Goal: Task Accomplishment & Management: Use online tool/utility

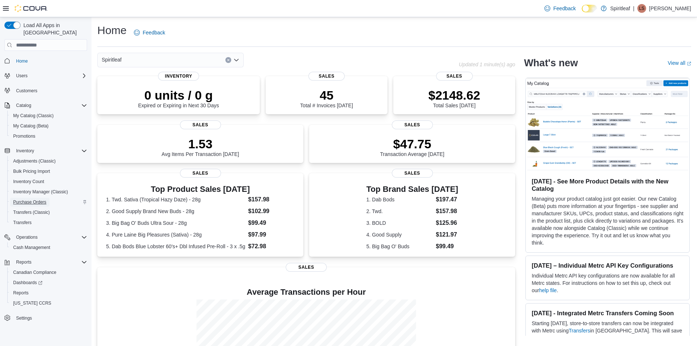
click at [35, 199] on span "Purchase Orders" at bounding box center [29, 202] width 33 height 6
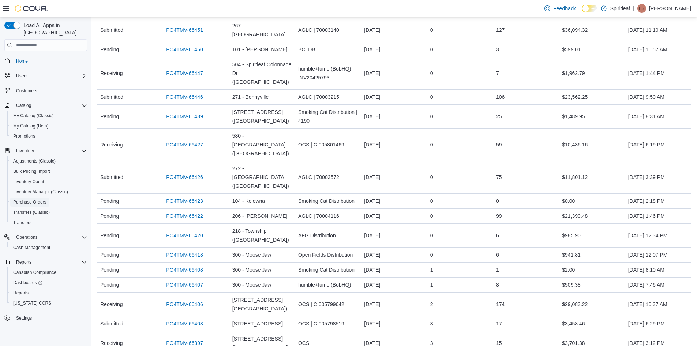
scroll to position [256, 0]
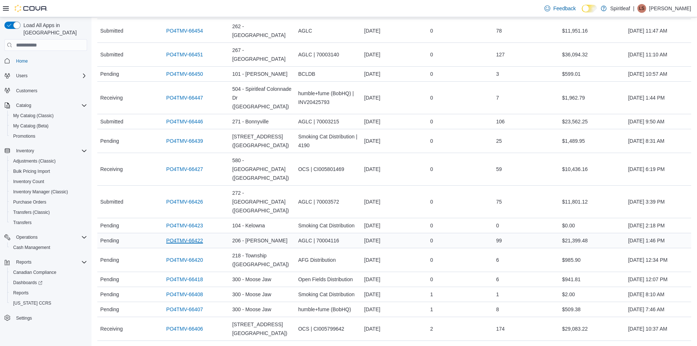
click at [184, 236] on link "PO4TMV-66422" at bounding box center [184, 240] width 37 height 9
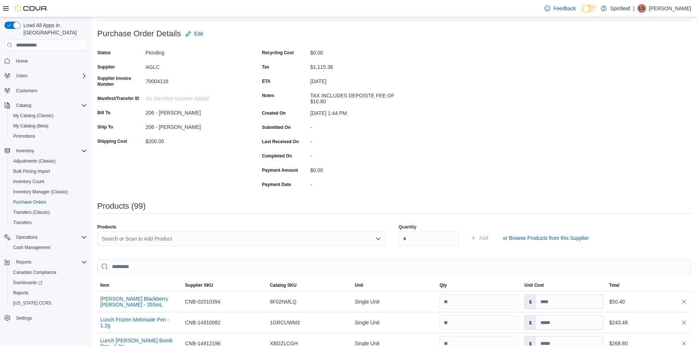
scroll to position [37, 0]
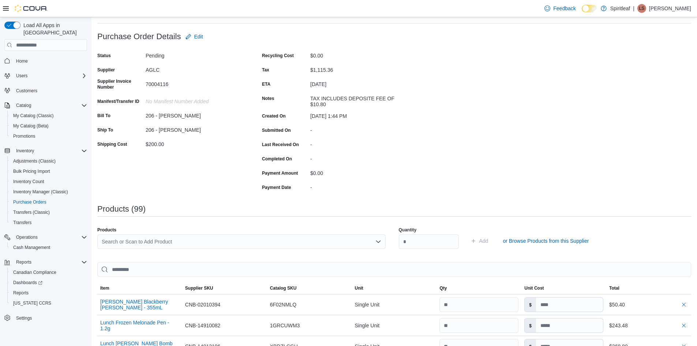
click at [147, 241] on div "Search or Scan to Add Product" at bounding box center [241, 241] width 288 height 15
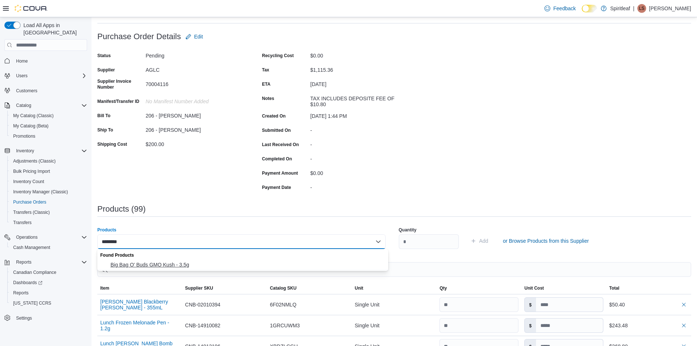
type input "********"
click at [162, 264] on span "Big Bag O' Buds GMO Kush - 3.5g" at bounding box center [246, 264] width 273 height 7
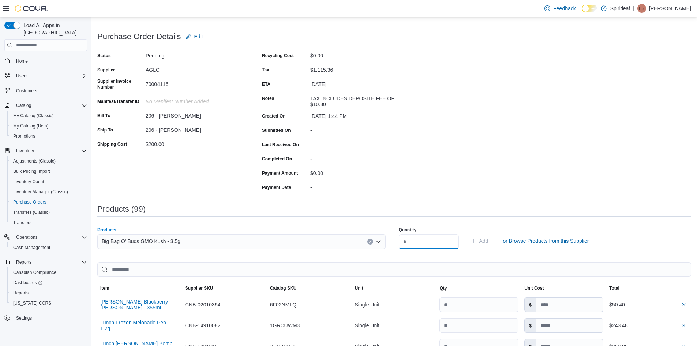
click at [415, 242] on input "number" at bounding box center [429, 241] width 60 height 15
type input "**"
click at [488, 240] on span "Add" at bounding box center [483, 240] width 9 height 7
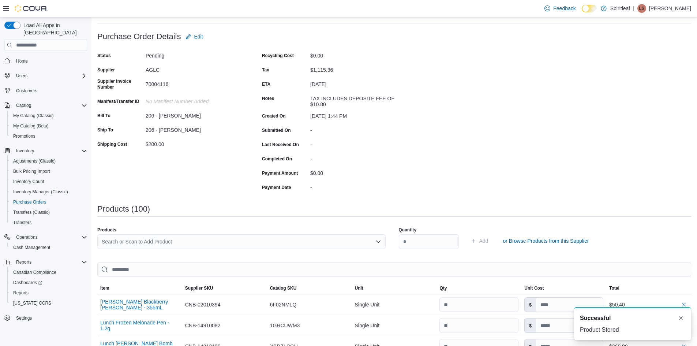
scroll to position [0, 0]
click at [138, 242] on div "Search or Scan to Add Product" at bounding box center [241, 241] width 288 height 15
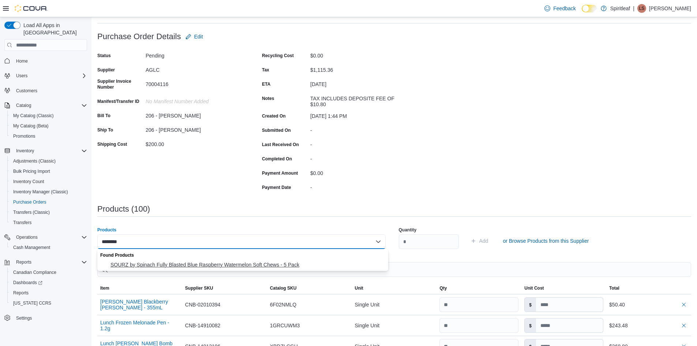
type input "********"
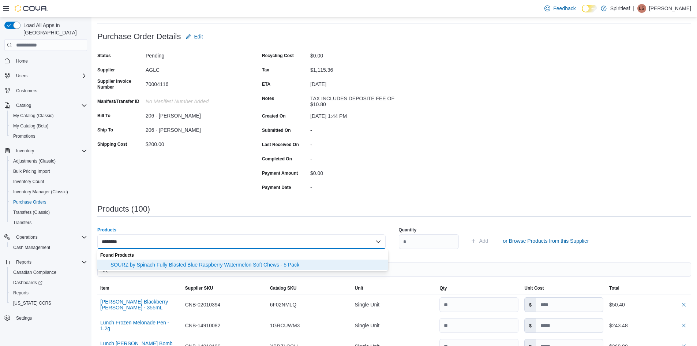
click at [142, 267] on span "SOURZ by Spinach Fully Blasted Blue Raspberry Watermelon Soft Chews - 5 Pack" at bounding box center [246, 264] width 273 height 7
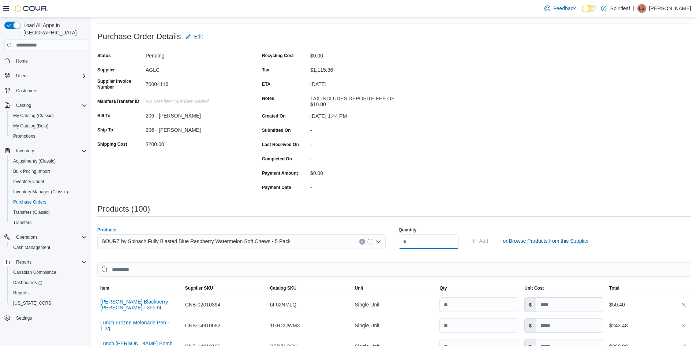
click at [418, 242] on input "number" at bounding box center [429, 241] width 60 height 15
type input "**"
click at [488, 240] on span "Add" at bounding box center [483, 240] width 9 height 7
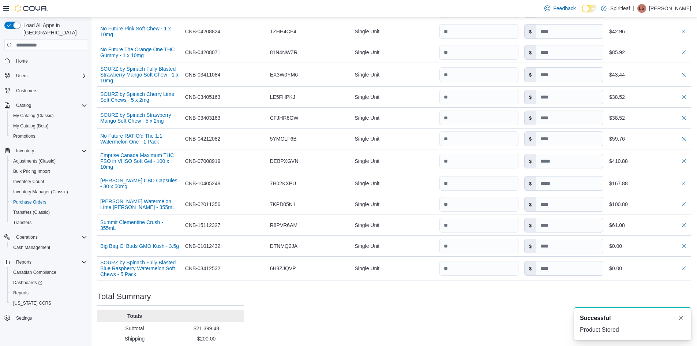
scroll to position [2236, 0]
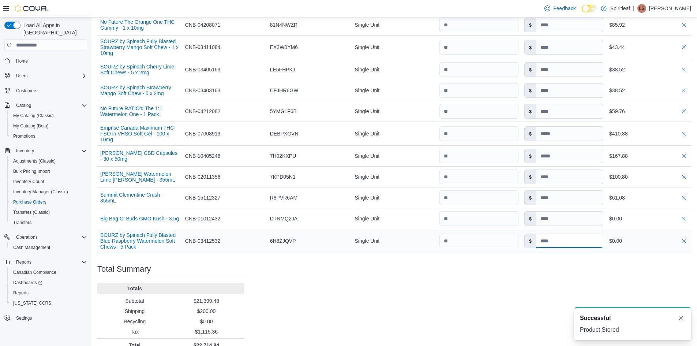
click at [562, 234] on input at bounding box center [569, 241] width 67 height 14
type input "****"
click at [641, 236] on div "$0.00" at bounding box center [648, 240] width 79 height 9
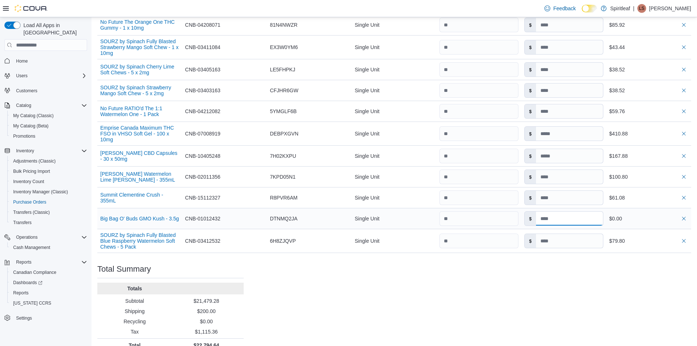
click at [558, 211] on input at bounding box center [569, 218] width 67 height 14
type input "*****"
click at [489, 211] on input "number" at bounding box center [478, 218] width 79 height 15
type input "****"
click at [491, 191] on input "number" at bounding box center [478, 197] width 79 height 15
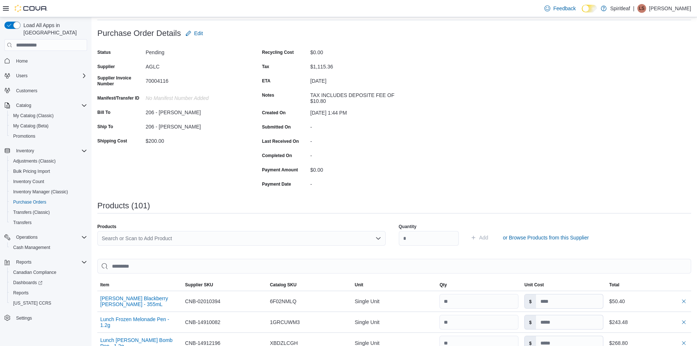
scroll to position [0, 0]
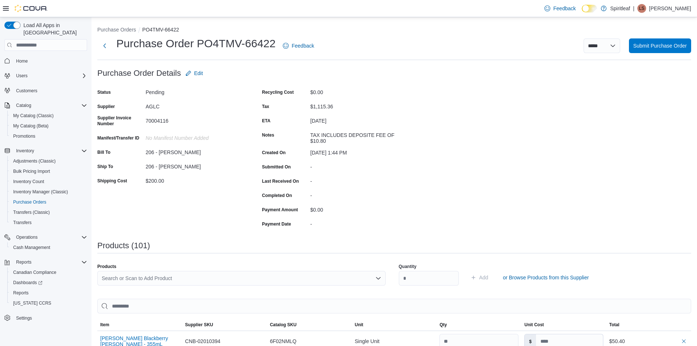
click at [117, 276] on div "Search or Scan to Add Product" at bounding box center [241, 278] width 288 height 15
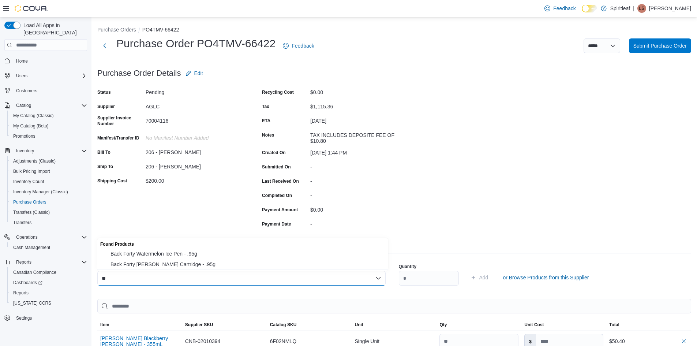
type input "*"
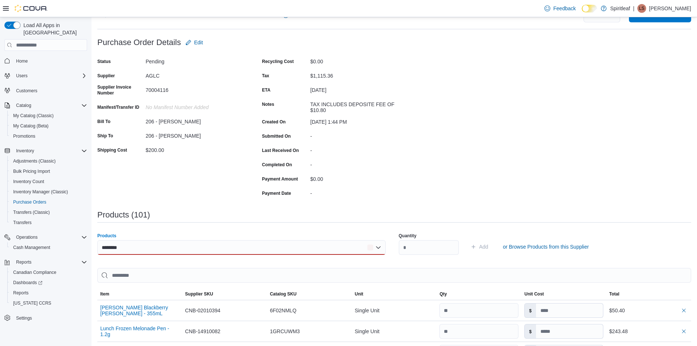
scroll to position [73, 0]
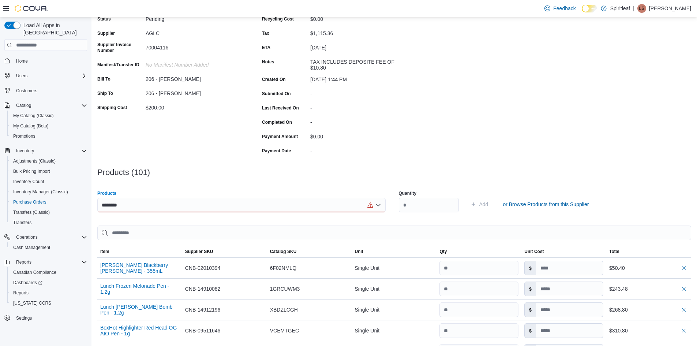
click at [147, 206] on div "********" at bounding box center [241, 204] width 288 height 15
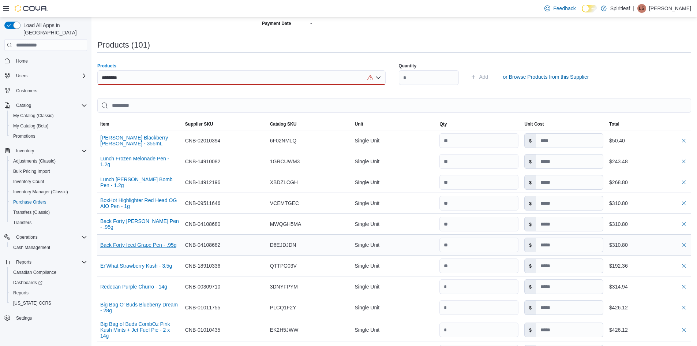
scroll to position [183, 0]
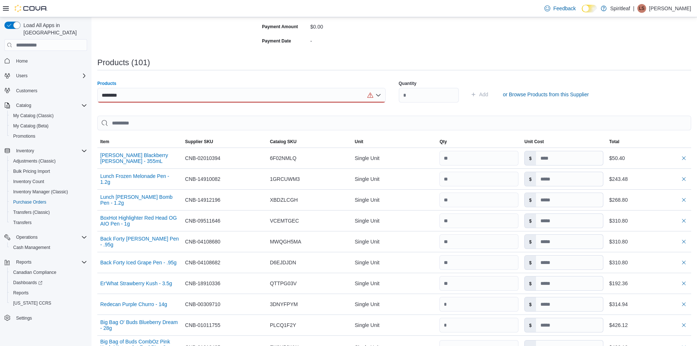
click at [127, 94] on div "******** Combo box. Selected. 04108682. Selected. Combo box input. Search or Sc…" at bounding box center [241, 95] width 288 height 15
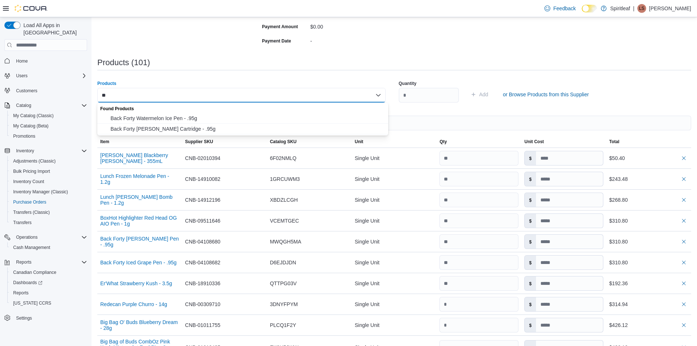
type input "*"
type input "********"
click at [175, 118] on span "BoxHot Lemonberry Kush Disty Dabber - 1.2g" at bounding box center [246, 117] width 273 height 7
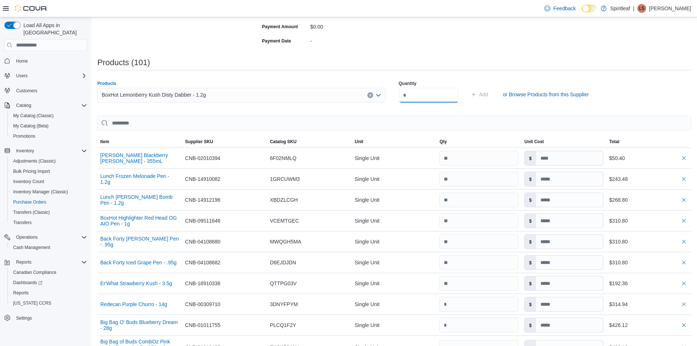
click at [416, 95] on input "number" at bounding box center [429, 95] width 60 height 15
type input "*"
click at [488, 93] on span "Add" at bounding box center [483, 94] width 9 height 7
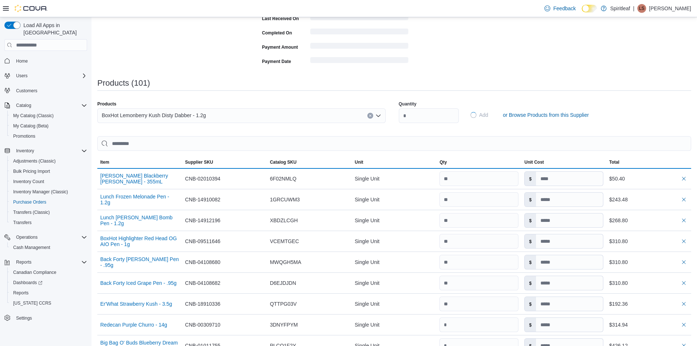
type input "*****"
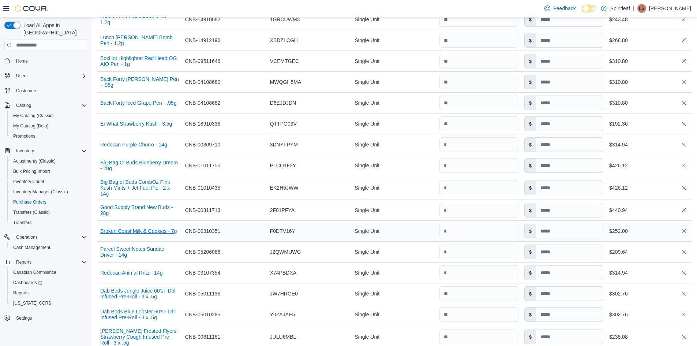
scroll to position [392, 0]
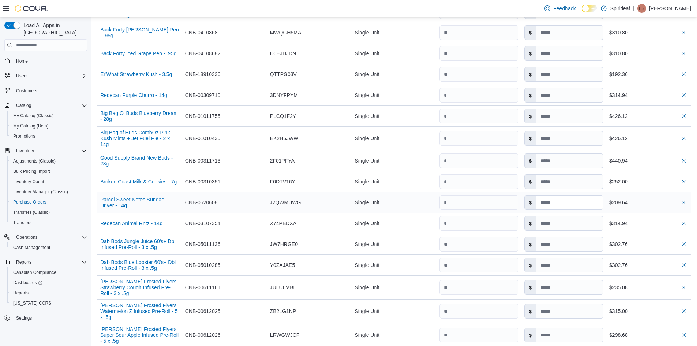
click at [562, 199] on input at bounding box center [569, 202] width 67 height 14
type input "*****"
click at [516, 198] on input "number" at bounding box center [478, 202] width 79 height 15
click at [568, 331] on input at bounding box center [569, 335] width 67 height 14
type input "*****"
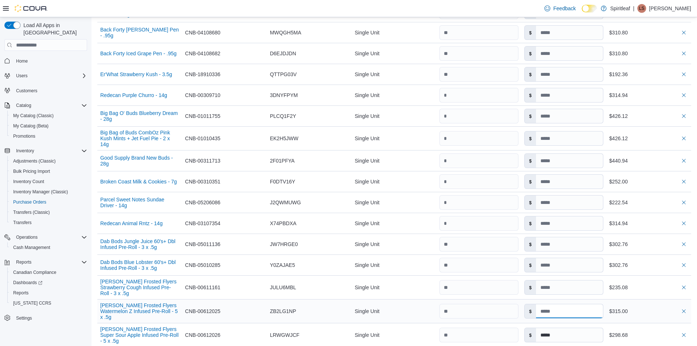
click at [574, 309] on input at bounding box center [569, 311] width 67 height 14
type input "*****"
click at [569, 331] on input at bounding box center [569, 335] width 67 height 14
type input "*****"
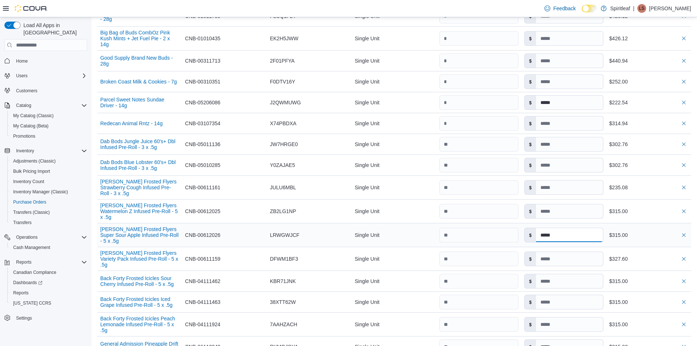
scroll to position [501, 0]
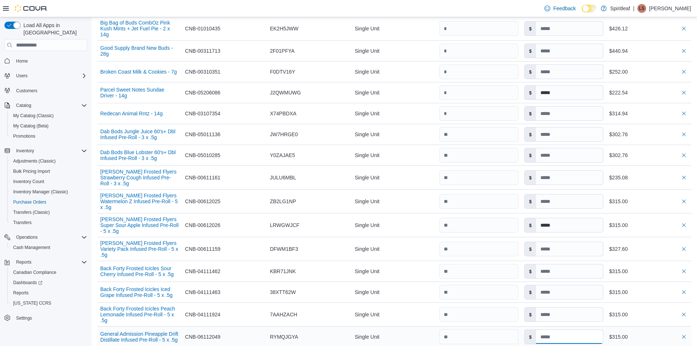
click at [560, 330] on input at bounding box center [569, 337] width 67 height 14
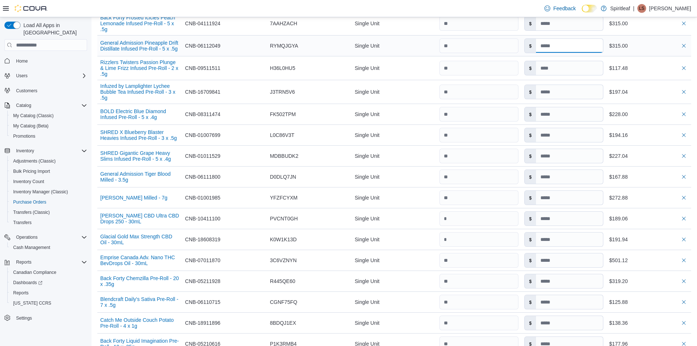
scroll to position [794, 0]
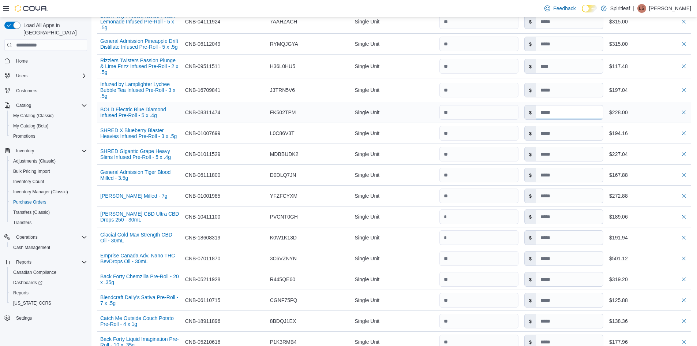
click at [573, 105] on input at bounding box center [569, 112] width 67 height 14
type input "*****"
click at [588, 126] on input at bounding box center [569, 133] width 67 height 14
click at [516, 131] on input "number" at bounding box center [478, 133] width 79 height 15
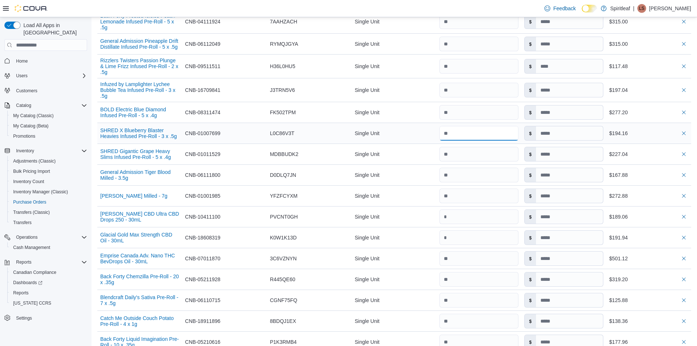
type input "*****"
click at [603, 169] on input at bounding box center [569, 175] width 67 height 14
click at [500, 188] on input "number" at bounding box center [478, 195] width 79 height 15
click at [575, 293] on input at bounding box center [569, 300] width 67 height 14
click at [575, 316] on input at bounding box center [569, 321] width 67 height 14
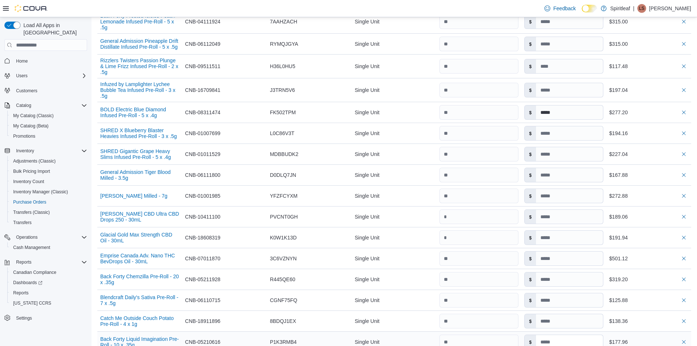
click at [571, 335] on input at bounding box center [569, 342] width 67 height 14
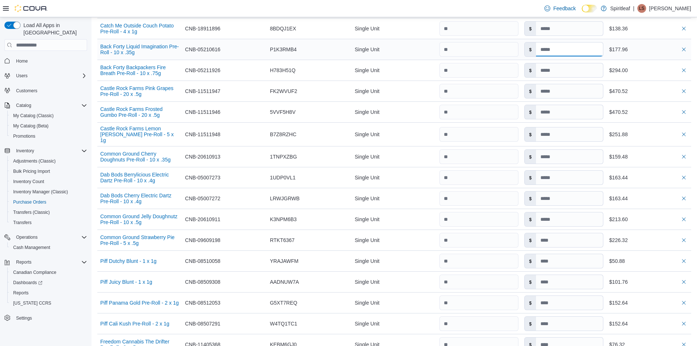
scroll to position [1087, 0]
click at [580, 66] on input at bounding box center [569, 70] width 67 height 14
type input "*****"
click at [580, 85] on input at bounding box center [569, 91] width 67 height 14
click at [512, 87] on input "number" at bounding box center [478, 90] width 79 height 15
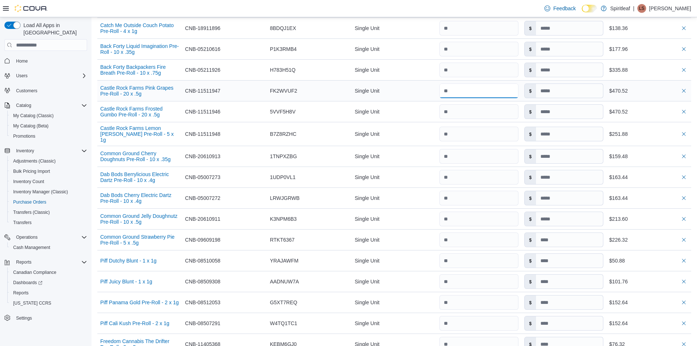
type input "*****"
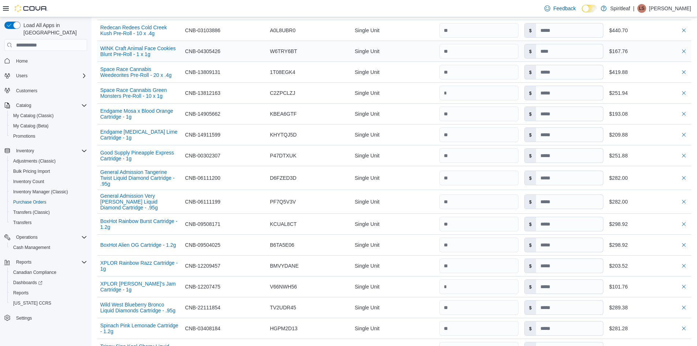
scroll to position [1635, 0]
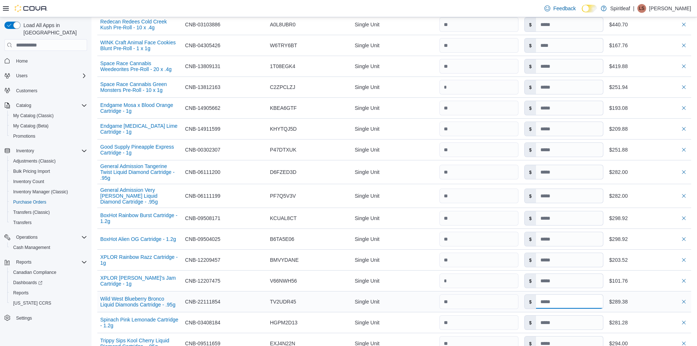
click at [562, 294] on input at bounding box center [569, 301] width 67 height 14
type input "*****"
click at [664, 275] on div "$101.76" at bounding box center [648, 280] width 85 height 15
click at [582, 294] on input at bounding box center [569, 301] width 67 height 14
click at [475, 294] on input "number" at bounding box center [478, 301] width 79 height 15
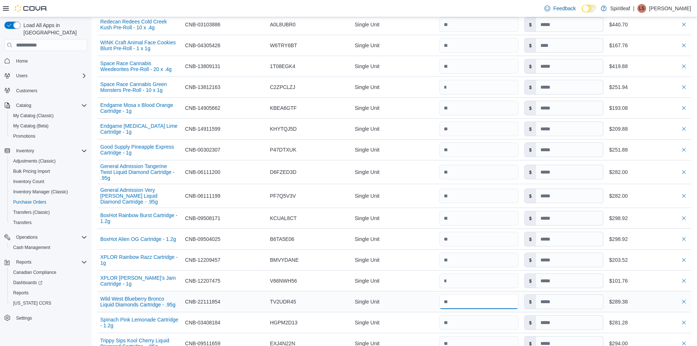
type input "*****"
type input "**"
click at [572, 294] on input at bounding box center [569, 301] width 67 height 14
type input "*****"
click at [571, 336] on input at bounding box center [569, 343] width 67 height 14
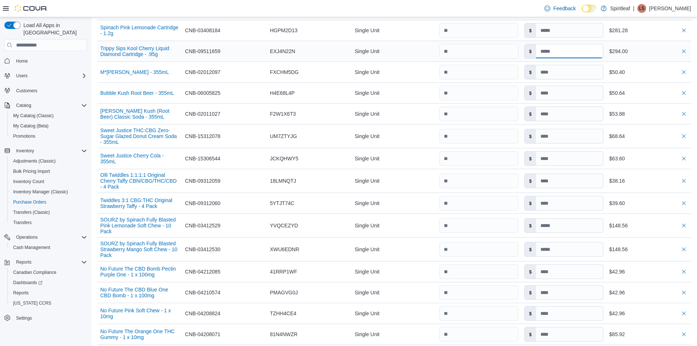
scroll to position [1928, 0]
click at [573, 173] on input at bounding box center [569, 180] width 67 height 14
type input "*****"
type input "****"
click at [568, 195] on input at bounding box center [569, 202] width 67 height 14
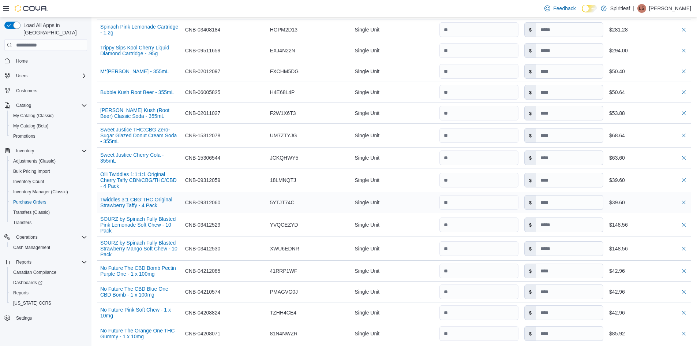
click at [660, 195] on div "$39.60" at bounding box center [648, 202] width 85 height 15
type input "****"
click at [556, 326] on input at bounding box center [569, 333] width 67 height 14
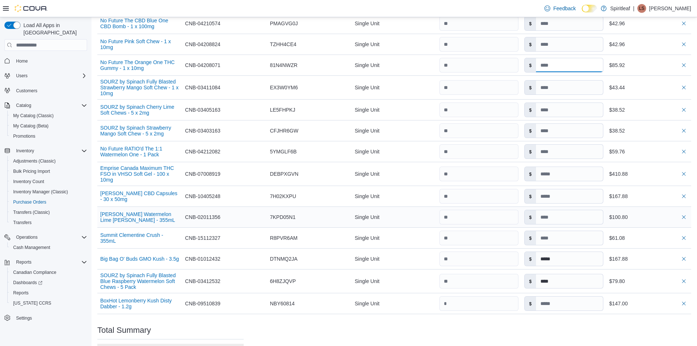
scroll to position [2184, 0]
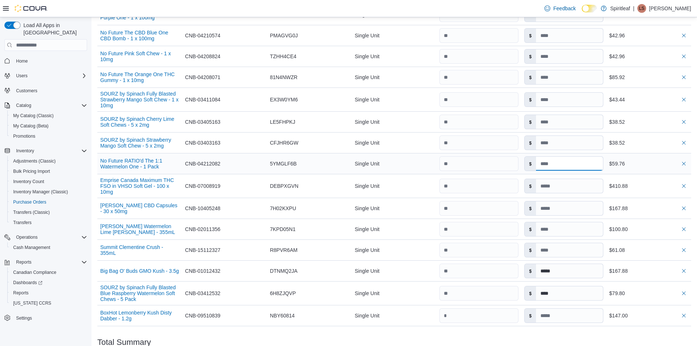
click at [555, 157] on input at bounding box center [569, 164] width 67 height 14
type input "****"
click at [568, 179] on input at bounding box center [569, 186] width 67 height 14
click at [650, 159] on div "$57.36" at bounding box center [648, 163] width 79 height 9
type input "****"
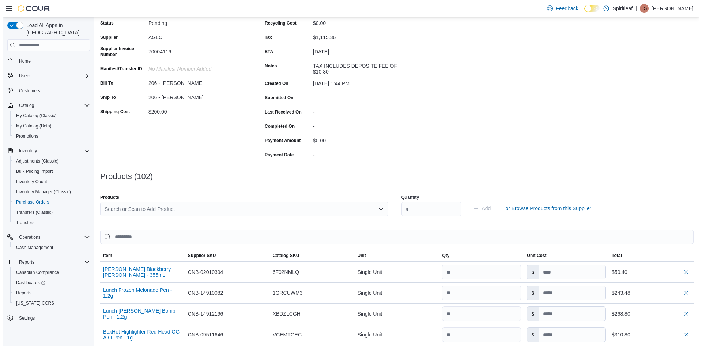
scroll to position [0, 0]
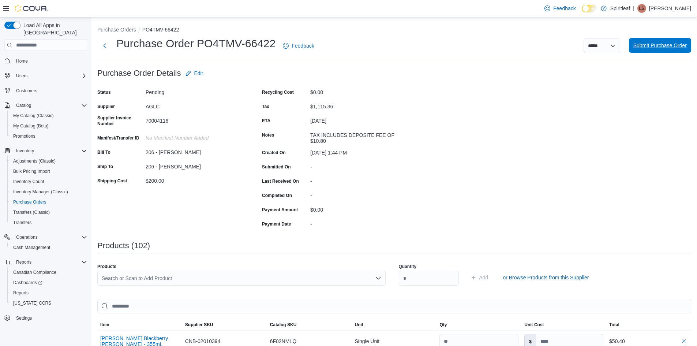
click at [656, 42] on span "Submit Purchase Order" at bounding box center [659, 45] width 53 height 15
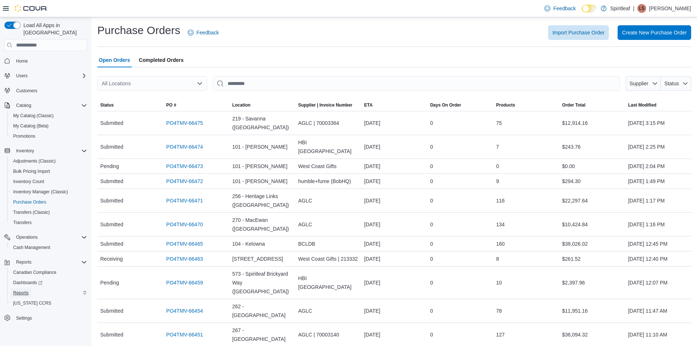
click at [22, 290] on span "Reports" at bounding box center [20, 293] width 15 height 6
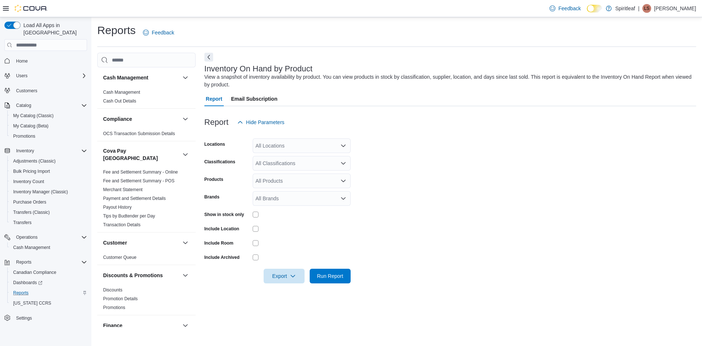
click at [264, 146] on div "All Locations" at bounding box center [302, 145] width 98 height 15
type input "***"
click at [299, 162] on button "206 - [PERSON_NAME]" at bounding box center [302, 158] width 98 height 11
click at [377, 175] on form "Locations 206 - [PERSON_NAME] Classifications All Classifications Products All …" at bounding box center [450, 206] width 492 height 154
click at [290, 164] on div "All Classifications" at bounding box center [302, 163] width 98 height 15
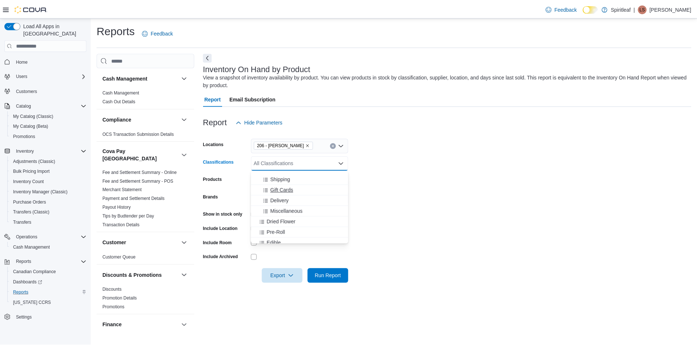
scroll to position [110, 0]
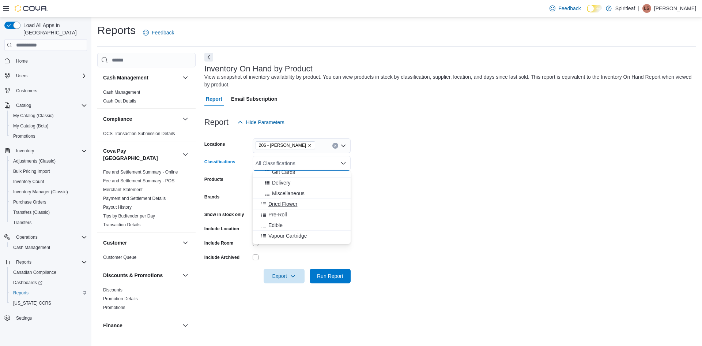
click at [309, 202] on div "Dried Flower" at bounding box center [301, 203] width 89 height 7
click at [309, 202] on div "Pre-Roll" at bounding box center [294, 203] width 75 height 7
click at [309, 202] on div "Edible" at bounding box center [294, 203] width 75 height 7
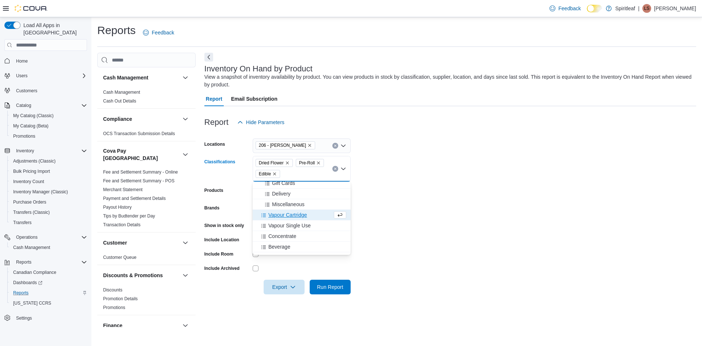
click at [315, 213] on div "Vapour Cartridge" at bounding box center [294, 214] width 75 height 7
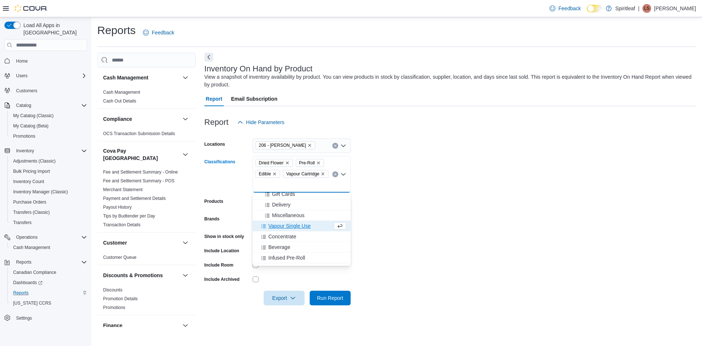
click at [317, 226] on div "Vapour Single Use" at bounding box center [294, 225] width 75 height 7
click at [313, 238] on div "Concentrate" at bounding box center [294, 236] width 75 height 7
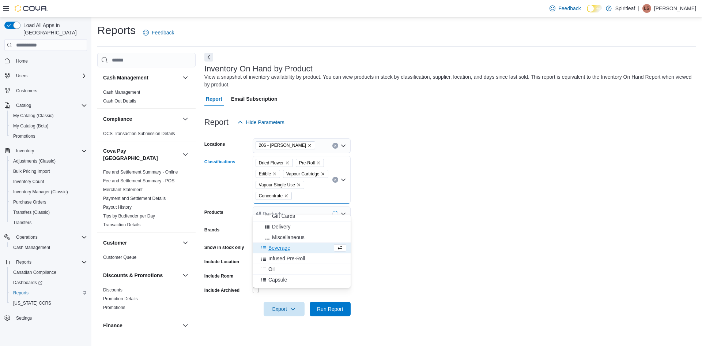
click at [310, 246] on div "Beverage" at bounding box center [294, 247] width 75 height 7
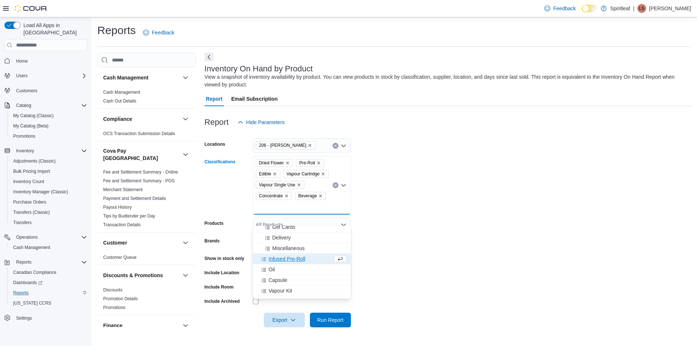
click at [312, 257] on div "Infused Pre-Roll" at bounding box center [294, 258] width 75 height 7
click at [311, 261] on div "Oil" at bounding box center [294, 258] width 75 height 7
click at [311, 261] on div "Capsule" at bounding box center [294, 258] width 75 height 7
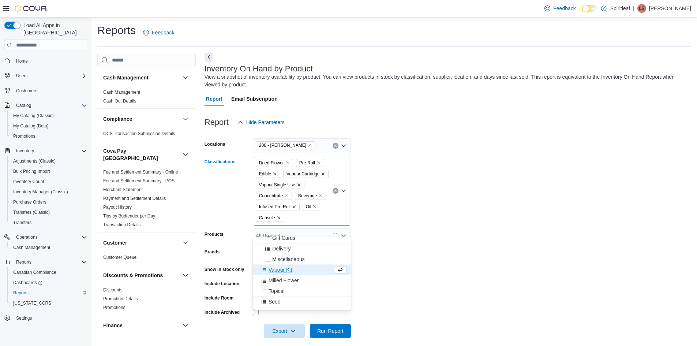
click at [306, 274] on button "Vapour Kit" at bounding box center [302, 269] width 98 height 11
click at [308, 269] on div "Milled Flower" at bounding box center [294, 269] width 75 height 7
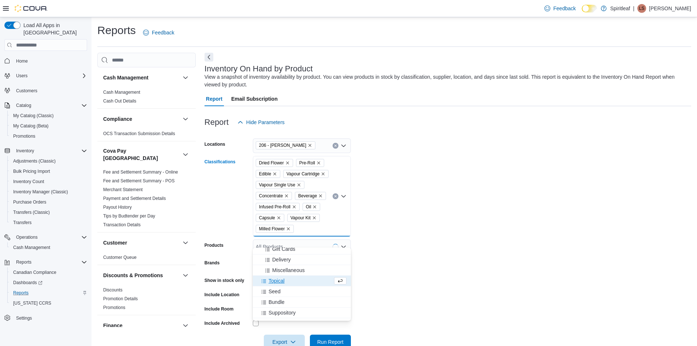
click at [305, 283] on div "Topical" at bounding box center [294, 280] width 75 height 7
click at [305, 283] on div "Seed" at bounding box center [294, 280] width 75 height 7
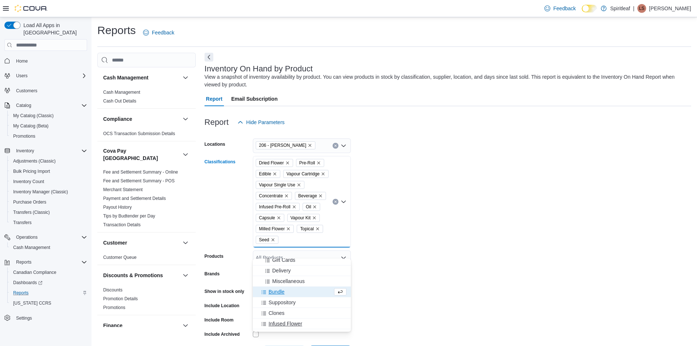
click at [307, 325] on div "Infused Flower" at bounding box center [301, 323] width 89 height 7
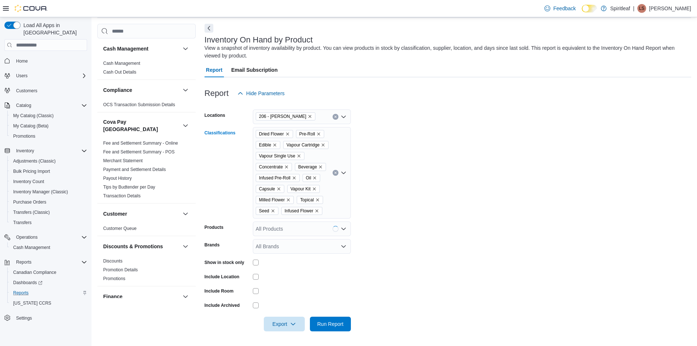
scroll to position [40, 0]
click at [332, 327] on span "Run Report" at bounding box center [330, 323] width 26 height 7
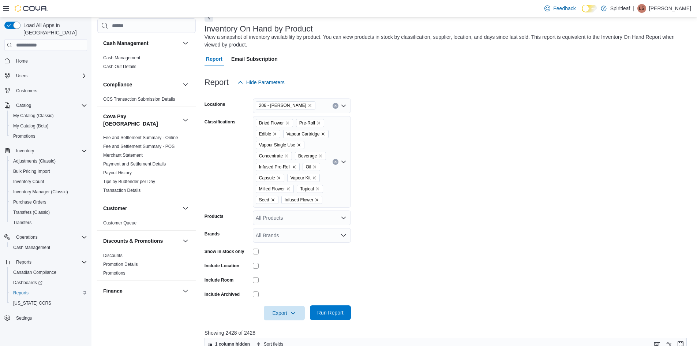
click at [328, 316] on span "Run Report" at bounding box center [330, 312] width 26 height 7
click at [339, 316] on span "Run Report" at bounding box center [330, 312] width 26 height 7
click at [630, 9] on p "Spiritleaf" at bounding box center [620, 8] width 20 height 9
click at [578, 59] on div "Report Email Subscription" at bounding box center [447, 59] width 487 height 15
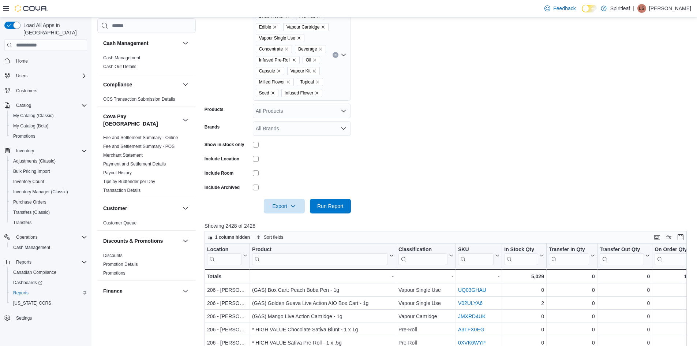
scroll to position [113, 0]
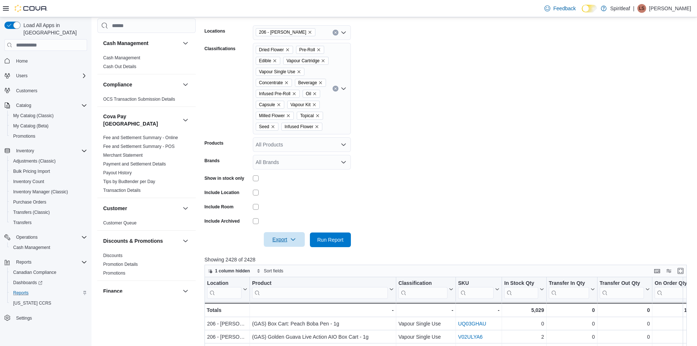
click at [287, 247] on span "Export" at bounding box center [284, 239] width 32 height 15
click at [290, 263] on span "Export to Excel" at bounding box center [285, 265] width 33 height 6
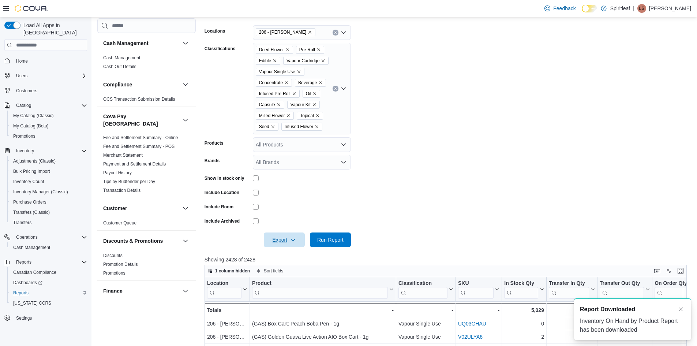
scroll to position [0, 0]
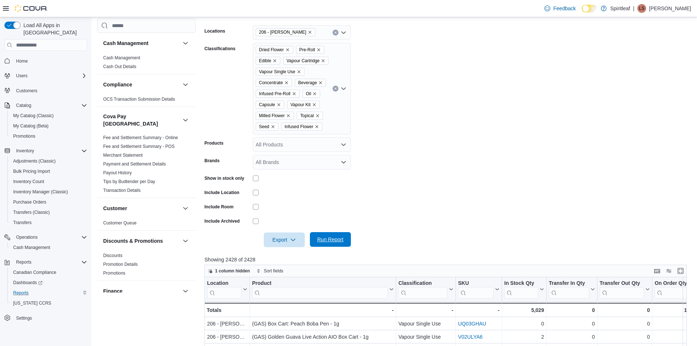
click at [328, 243] on span "Run Report" at bounding box center [330, 239] width 26 height 7
click at [279, 247] on span "Export" at bounding box center [284, 239] width 32 height 15
click at [282, 267] on span "Export to Excel" at bounding box center [285, 265] width 33 height 6
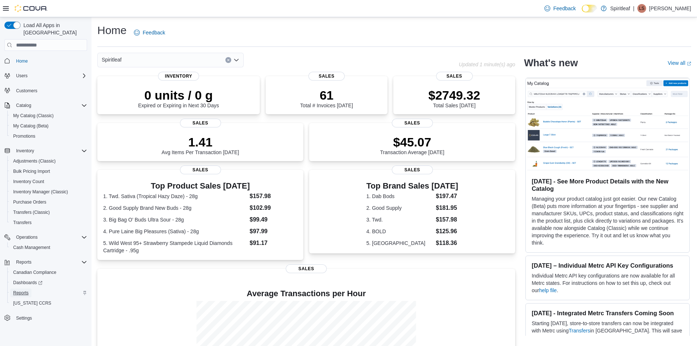
click at [22, 290] on span "Reports" at bounding box center [20, 293] width 15 height 6
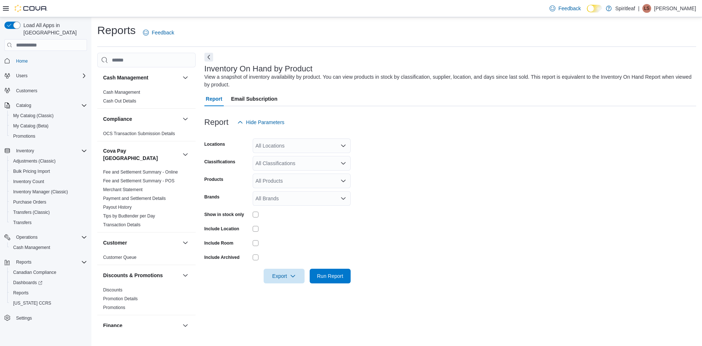
click at [266, 142] on div "All Locations" at bounding box center [302, 145] width 98 height 15
type input "***"
click at [289, 156] on span "206 - [PERSON_NAME]" at bounding box center [306, 157] width 55 height 7
click at [377, 178] on form "Locations 206 - [PERSON_NAME] Classifications All Classifications Products All …" at bounding box center [450, 206] width 492 height 154
click at [317, 165] on div "All Classifications" at bounding box center [302, 163] width 98 height 15
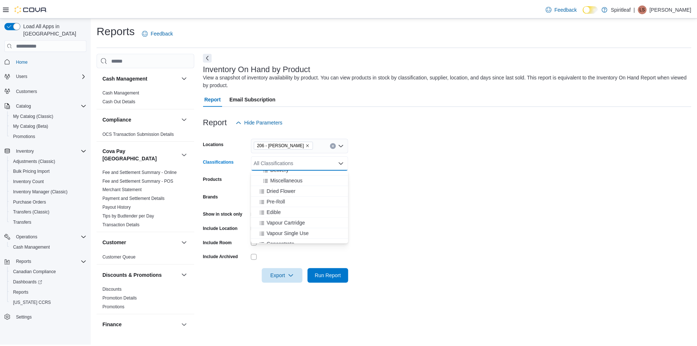
scroll to position [110, 0]
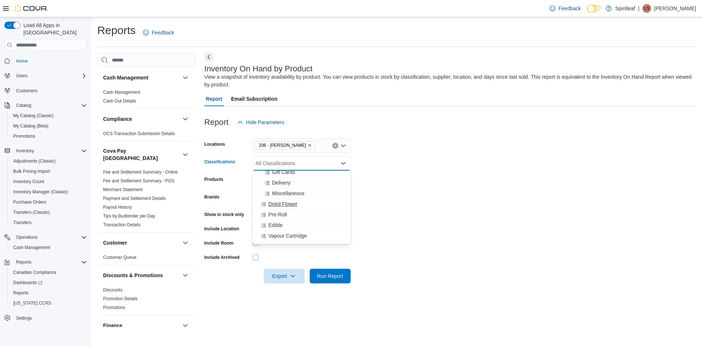
click at [301, 202] on div "Dried Flower" at bounding box center [301, 203] width 89 height 7
click at [300, 205] on div "Pre-Roll" at bounding box center [294, 203] width 75 height 7
click at [300, 205] on div "Edible" at bounding box center [294, 203] width 75 height 7
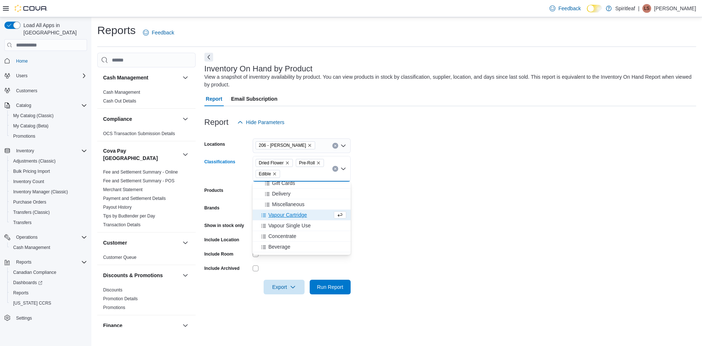
click at [300, 211] on span "Vapour Cartridge" at bounding box center [287, 214] width 39 height 7
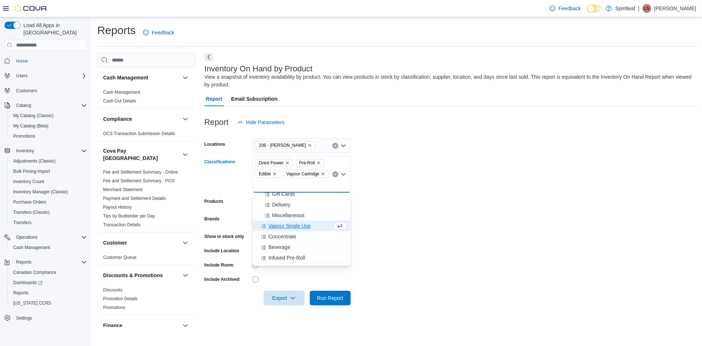
click at [300, 227] on span "Vapour Single Use" at bounding box center [289, 225] width 42 height 7
click at [293, 235] on span "Concentrate" at bounding box center [282, 236] width 28 height 7
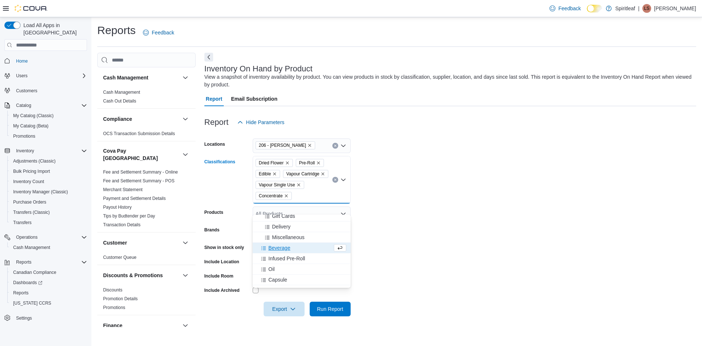
click at [294, 247] on div "Beverage" at bounding box center [294, 247] width 75 height 7
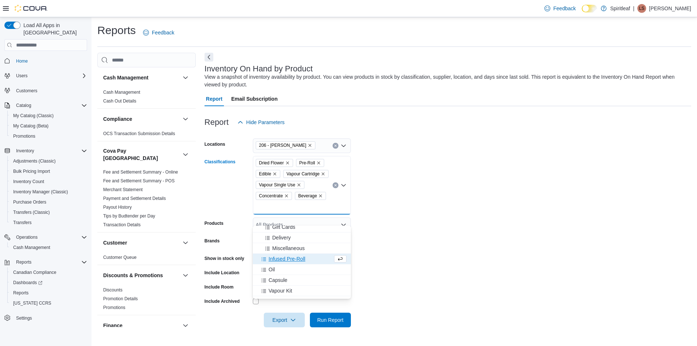
click at [297, 260] on span "Infused Pre-Roll" at bounding box center [286, 258] width 37 height 7
click at [297, 260] on div "Oil" at bounding box center [294, 258] width 75 height 7
click at [297, 260] on div "Capsule" at bounding box center [294, 258] width 75 height 7
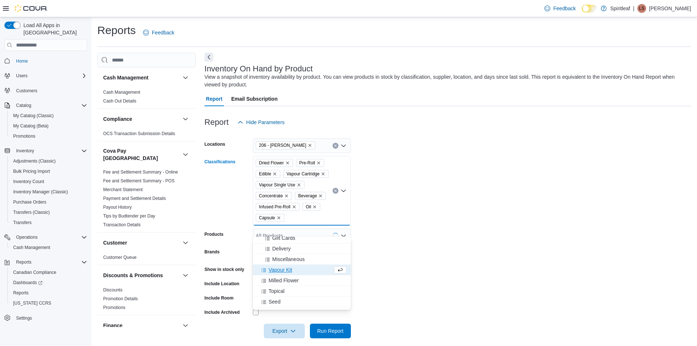
click at [295, 268] on div "Vapour Kit" at bounding box center [294, 269] width 75 height 7
click at [295, 268] on span "Milled Flower" at bounding box center [283, 269] width 30 height 7
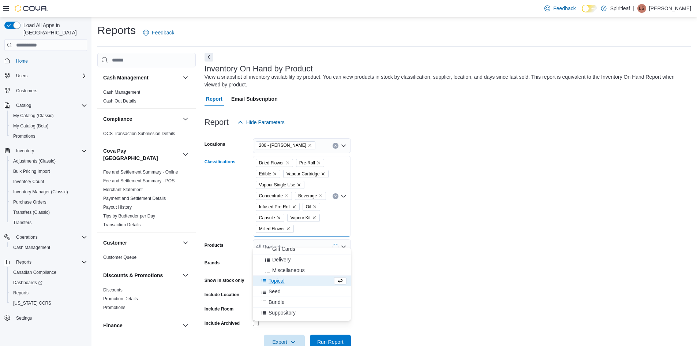
click at [292, 281] on div "Topical" at bounding box center [294, 280] width 75 height 7
click at [290, 283] on div "Seed" at bounding box center [294, 280] width 75 height 7
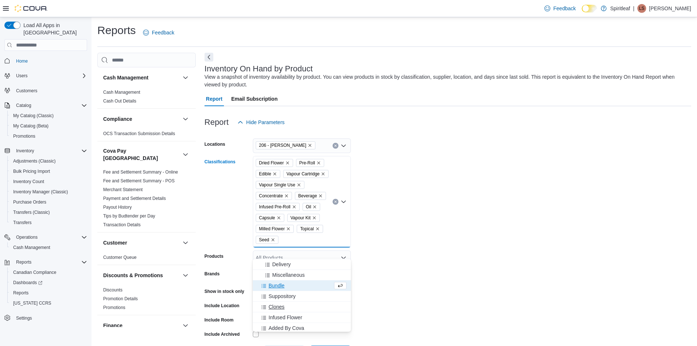
scroll to position [118, 0]
click at [408, 285] on form "Locations 206 - Brooks Classifications Dried Flower Pre-Roll Edible Vapour Cart…" at bounding box center [447, 244] width 486 height 230
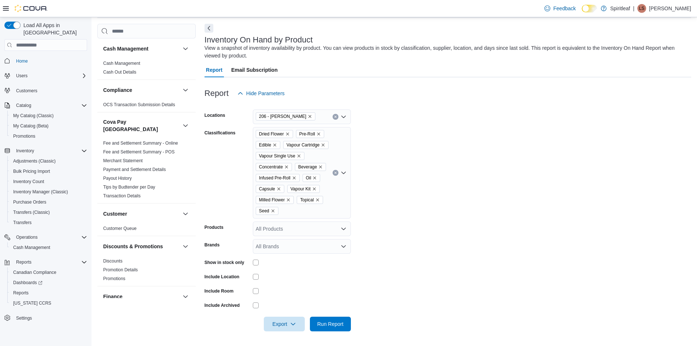
scroll to position [40, 0]
click at [332, 323] on span "Run Report" at bounding box center [330, 323] width 26 height 7
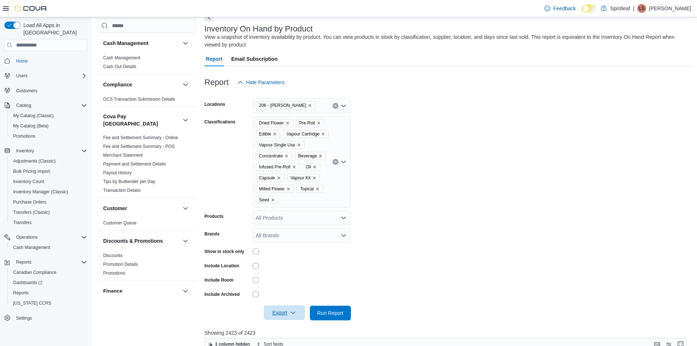
click at [298, 320] on span "Export" at bounding box center [284, 312] width 32 height 15
click at [291, 282] on span "Export to Excel" at bounding box center [285, 280] width 33 height 6
click at [95, 10] on div "Feedback Dark Mode Spiritleaf | LS Lorrie S" at bounding box center [348, 8] width 697 height 17
click at [29, 102] on span "Catalog" at bounding box center [23, 105] width 15 height 6
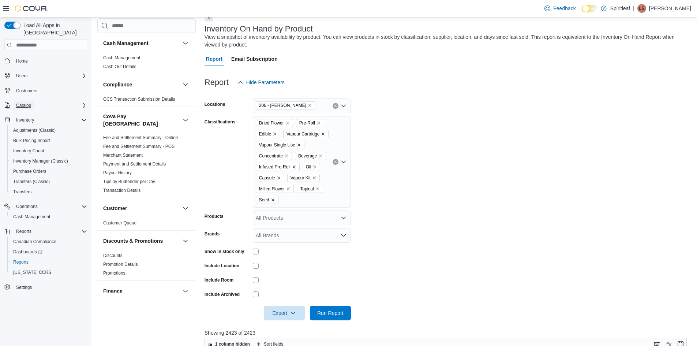
click at [29, 102] on span "Catalog" at bounding box center [23, 105] width 15 height 6
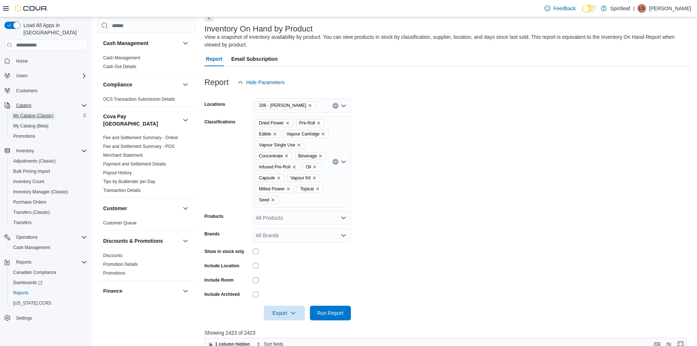
click at [29, 113] on span "My Catalog (Classic)" at bounding box center [33, 116] width 41 height 6
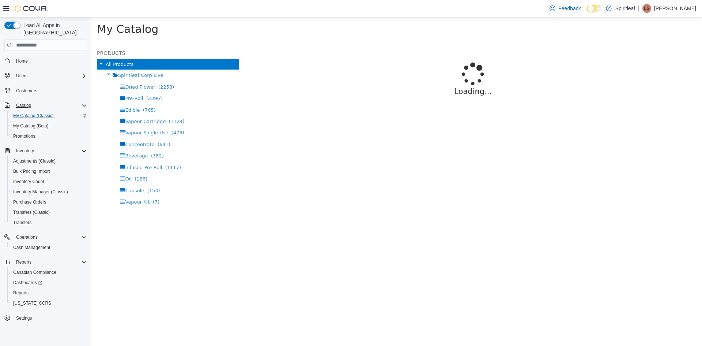
select select "**********"
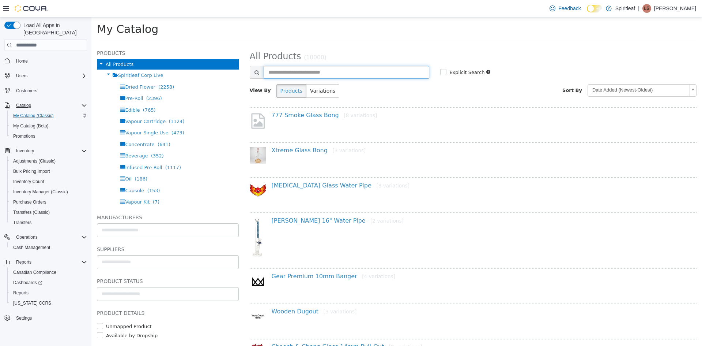
click at [288, 70] on input "text" at bounding box center [347, 72] width 166 height 13
type input "**********"
select select "**********"
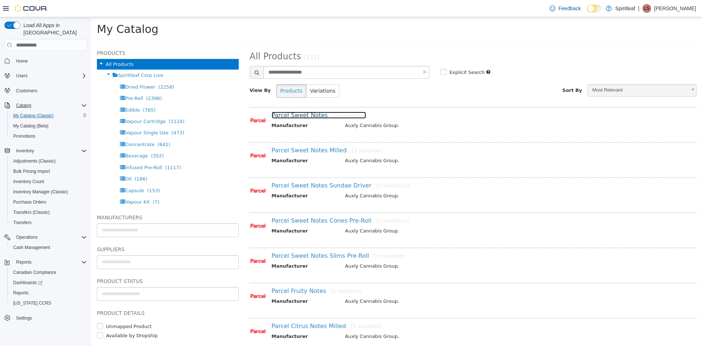
click at [301, 113] on link "Parcel Sweet Notes [2 variations]" at bounding box center [319, 115] width 94 height 7
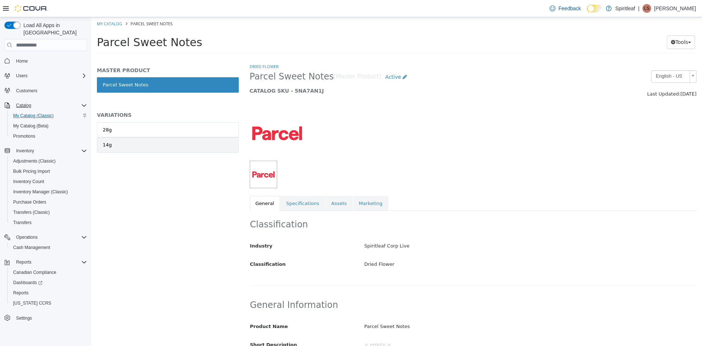
click at [201, 146] on link "14g" at bounding box center [168, 144] width 142 height 15
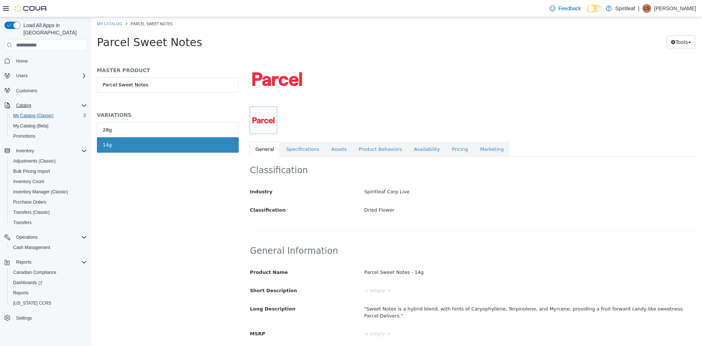
scroll to position [110, 0]
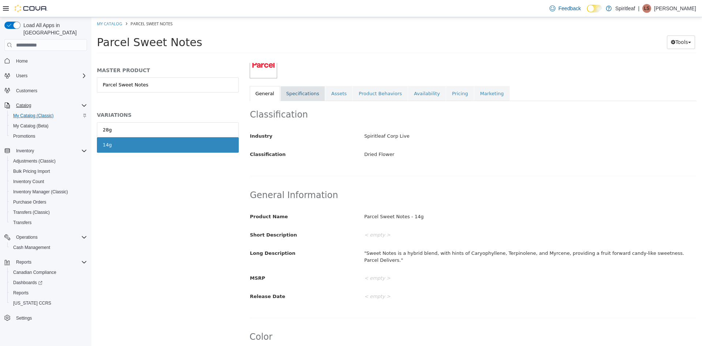
click at [308, 96] on link "Specifications" at bounding box center [303, 93] width 45 height 15
